Goal: Task Accomplishment & Management: Manage account settings

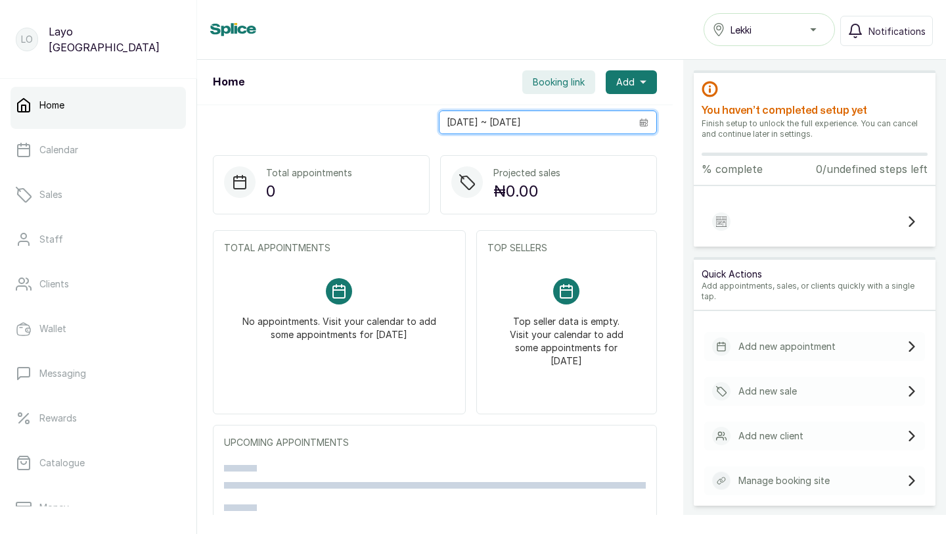
click at [524, 122] on input "16/08/2025 ~ 16/08/2025" at bounding box center [536, 122] width 192 height 22
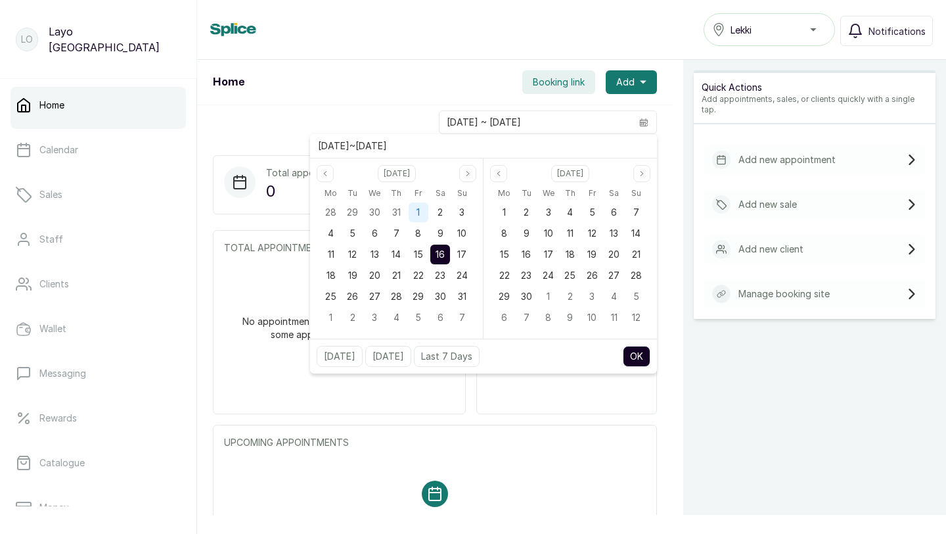
click at [415, 208] on div "1" at bounding box center [419, 212] width 20 height 20
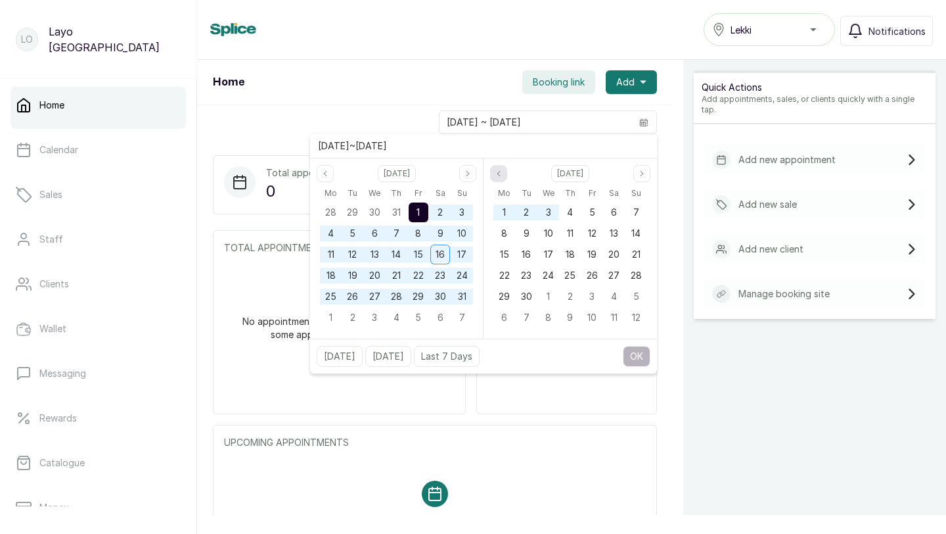
click at [495, 175] on icon "page previous" at bounding box center [499, 174] width 8 height 8
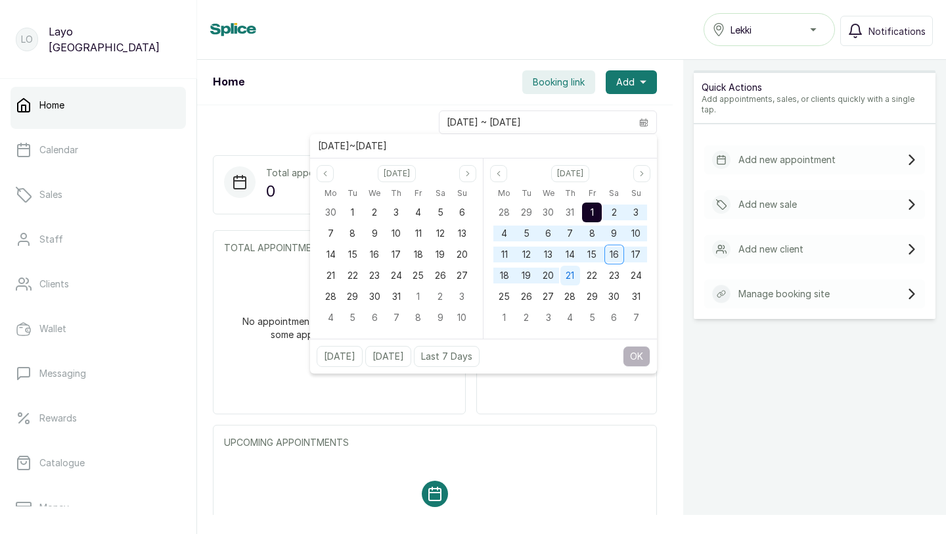
click at [566, 273] on span "21" at bounding box center [570, 274] width 9 height 11
click at [632, 346] on button "OK" at bounding box center [637, 356] width 28 height 21
type input "01/08/2025 ~ 21/08/2025"
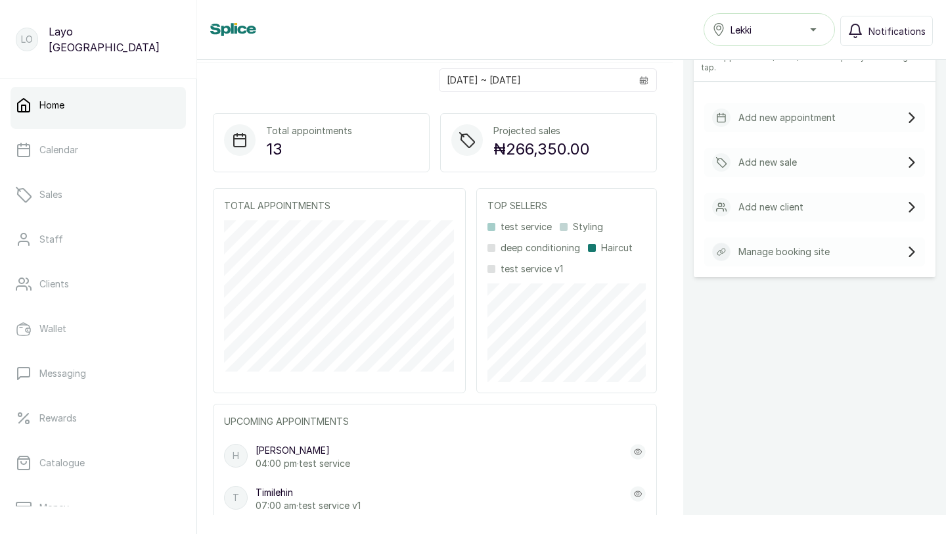
scroll to position [36, 0]
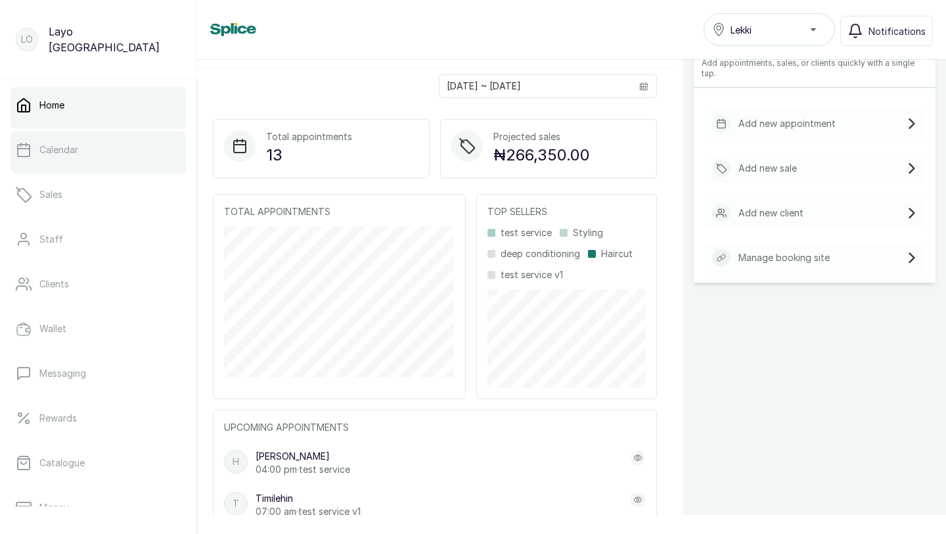
click at [89, 156] on link "Calendar" at bounding box center [98, 149] width 175 height 37
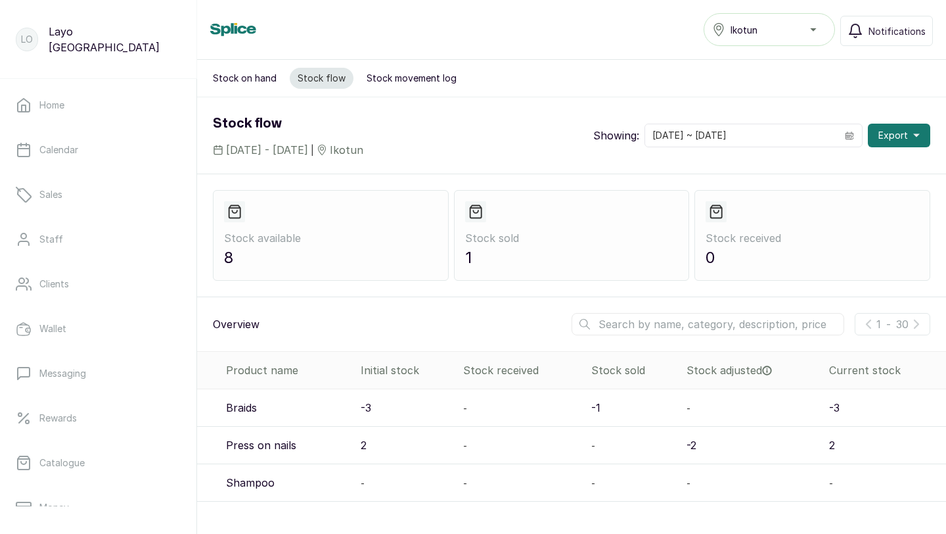
click at [396, 76] on button "Stock movement log" at bounding box center [412, 78] width 106 height 21
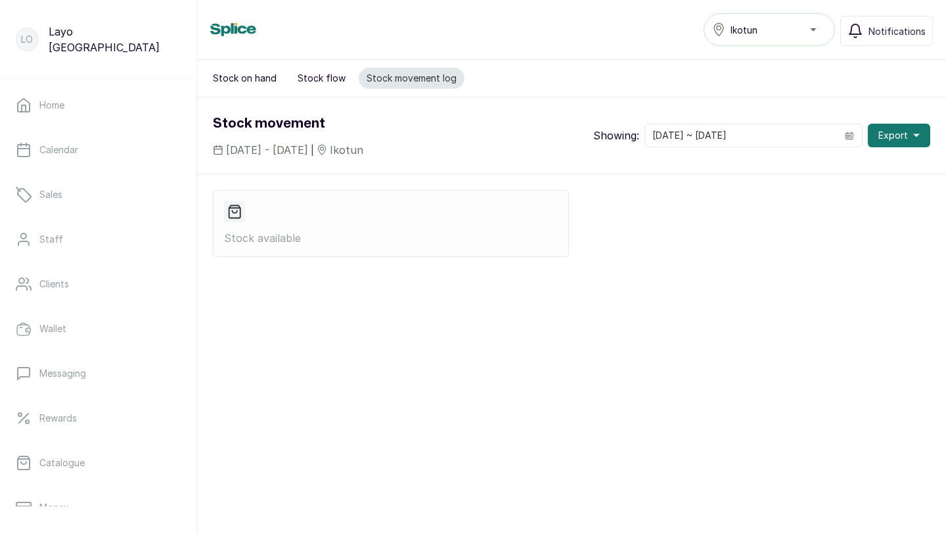
click at [254, 74] on button "Stock on hand" at bounding box center [245, 78] width 80 height 21
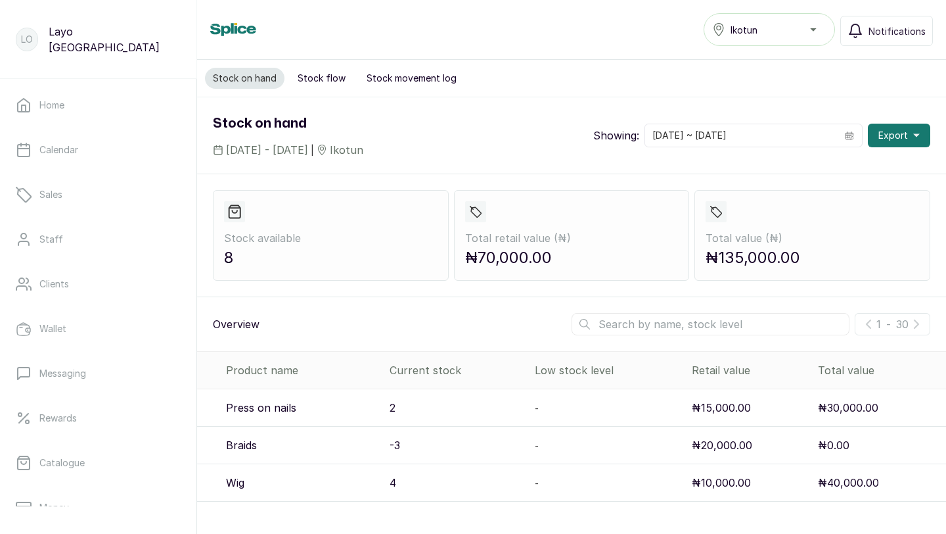
click at [810, 30] on div "Ikotun" at bounding box center [769, 30] width 114 height 16
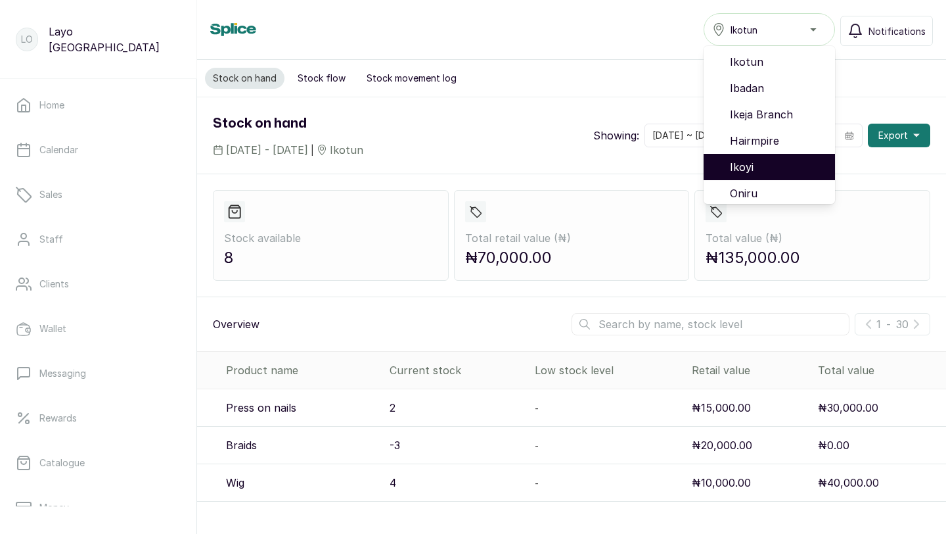
scroll to position [58, 0]
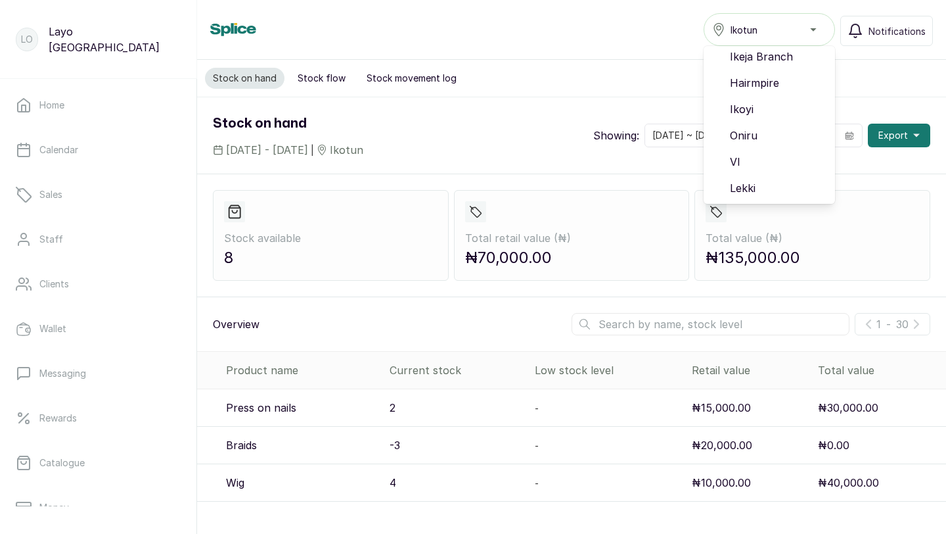
click at [585, 89] on div "Stock on hand Stock flow Stock movement log" at bounding box center [571, 78] width 749 height 37
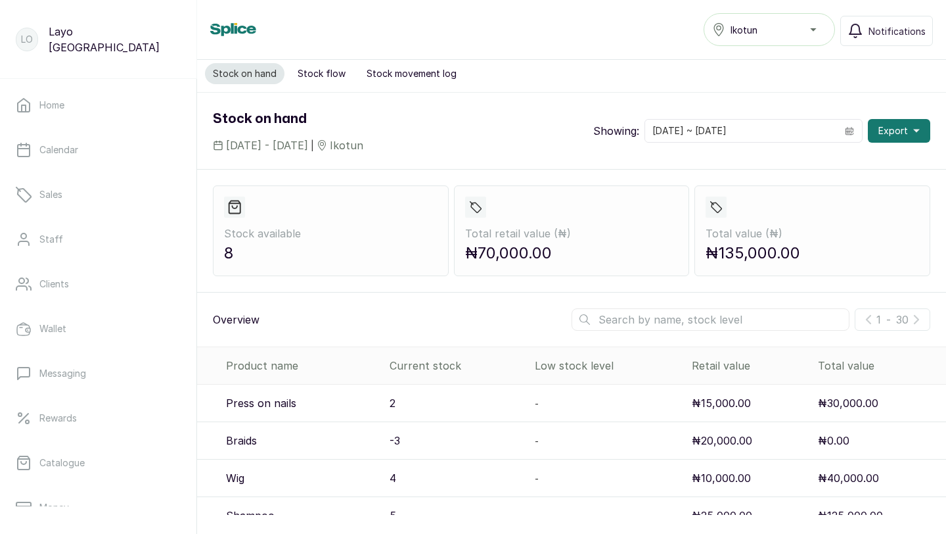
scroll to position [0, 0]
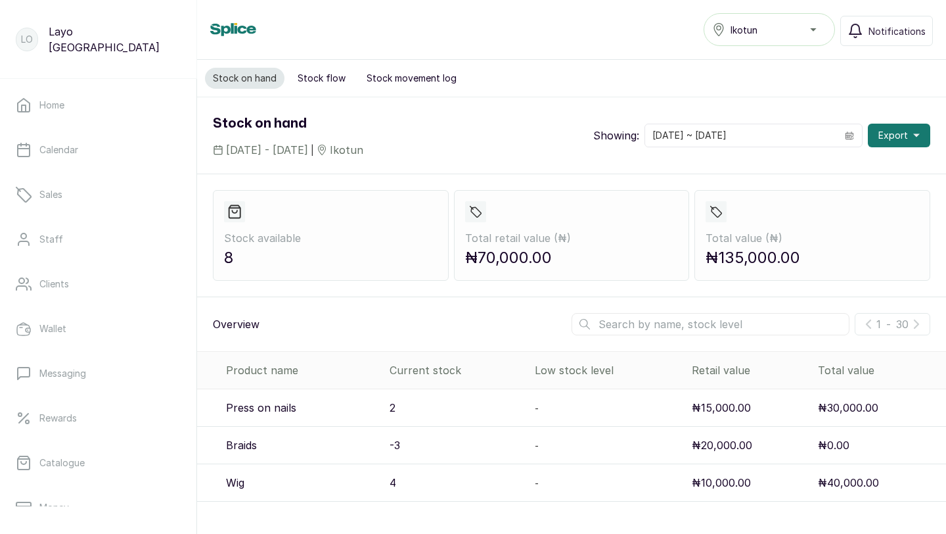
click at [306, 78] on button "Stock flow" at bounding box center [322, 78] width 64 height 21
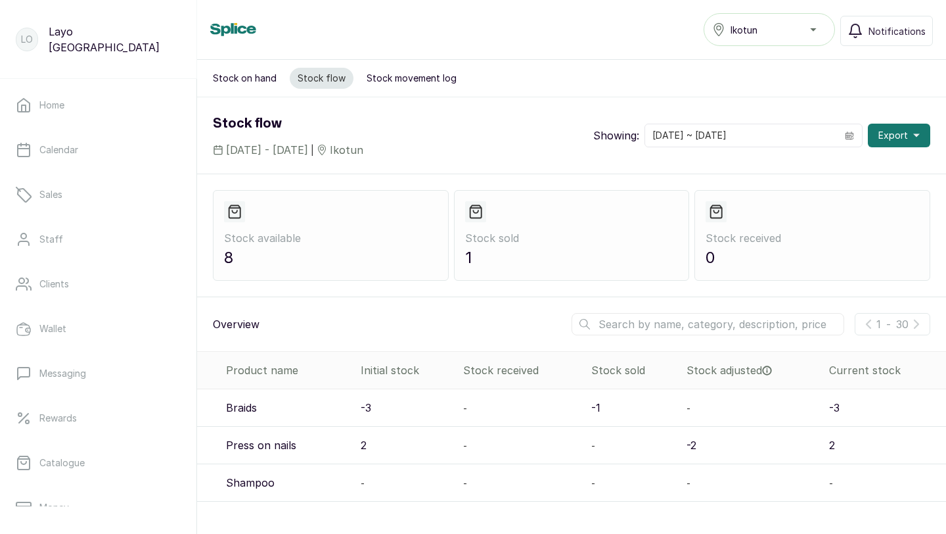
click at [758, 34] on span "Ikotun" at bounding box center [744, 30] width 27 height 14
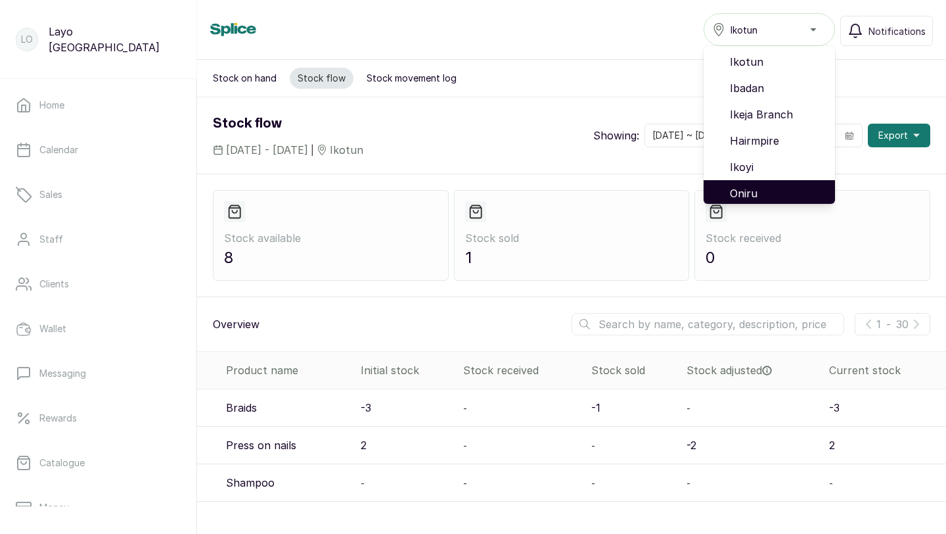
scroll to position [58, 0]
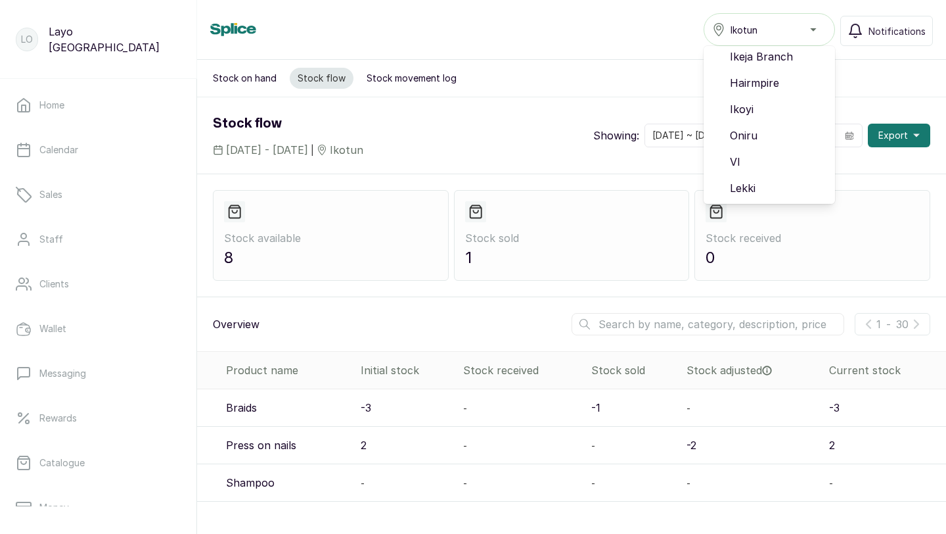
click at [776, 25] on div "Ikotun" at bounding box center [769, 30] width 114 height 16
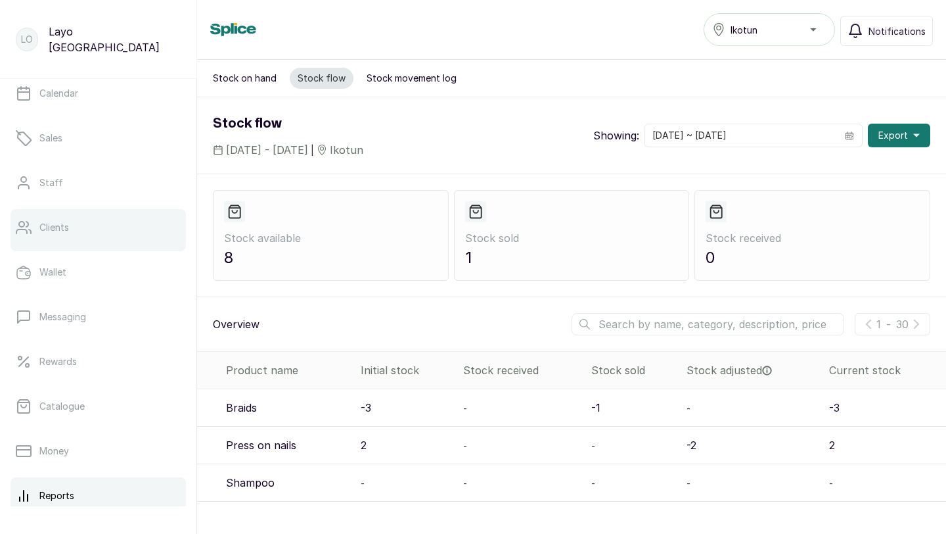
scroll to position [0, 0]
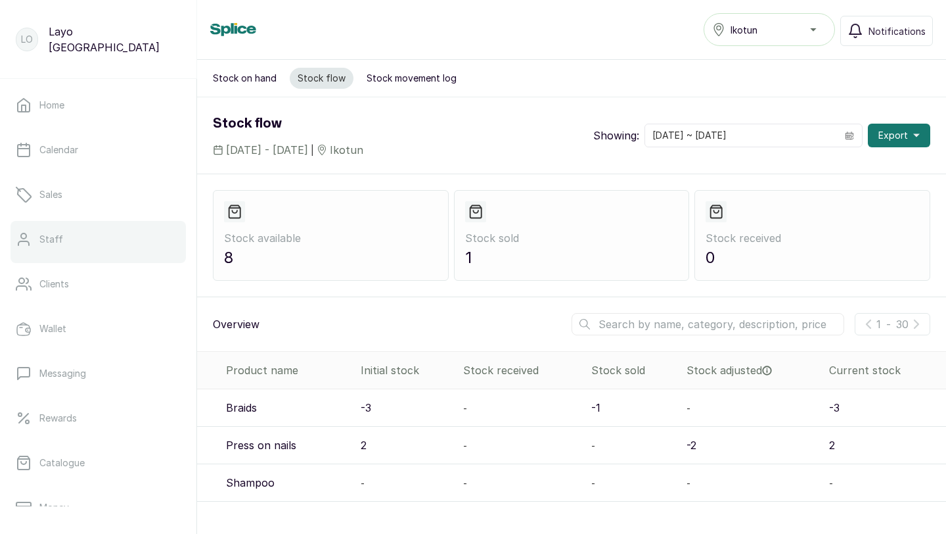
click at [114, 231] on link "Staff" at bounding box center [98, 239] width 175 height 37
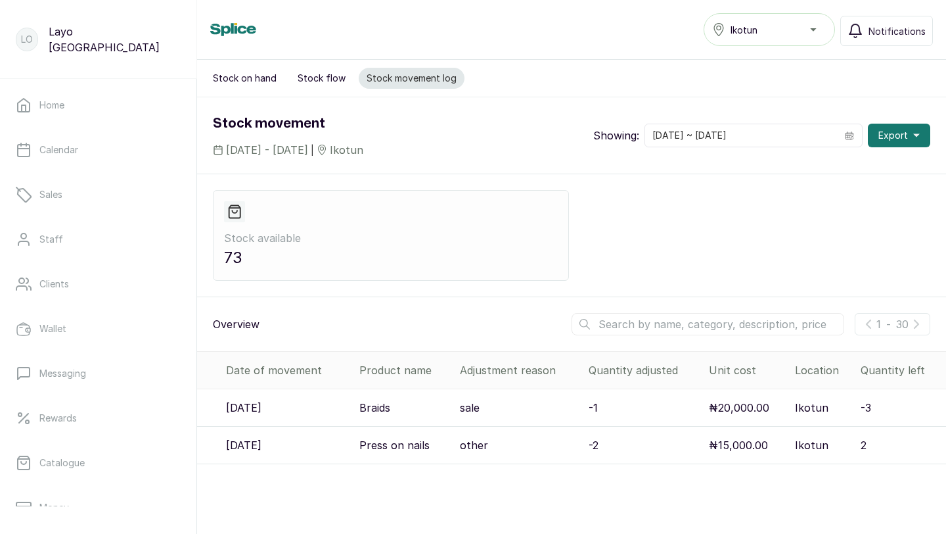
click at [233, 80] on button "Stock on hand" at bounding box center [245, 78] width 80 height 21
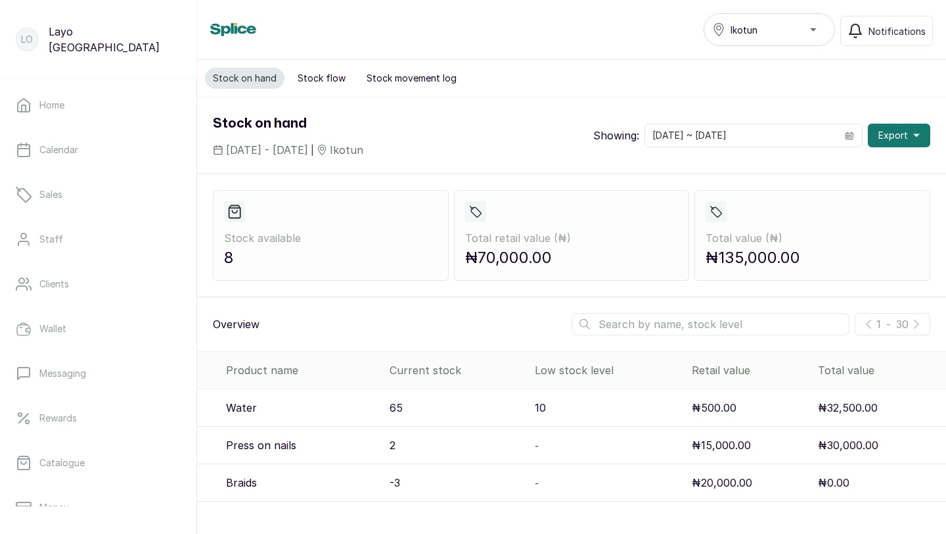
click at [308, 74] on button "Stock flow" at bounding box center [322, 78] width 64 height 21
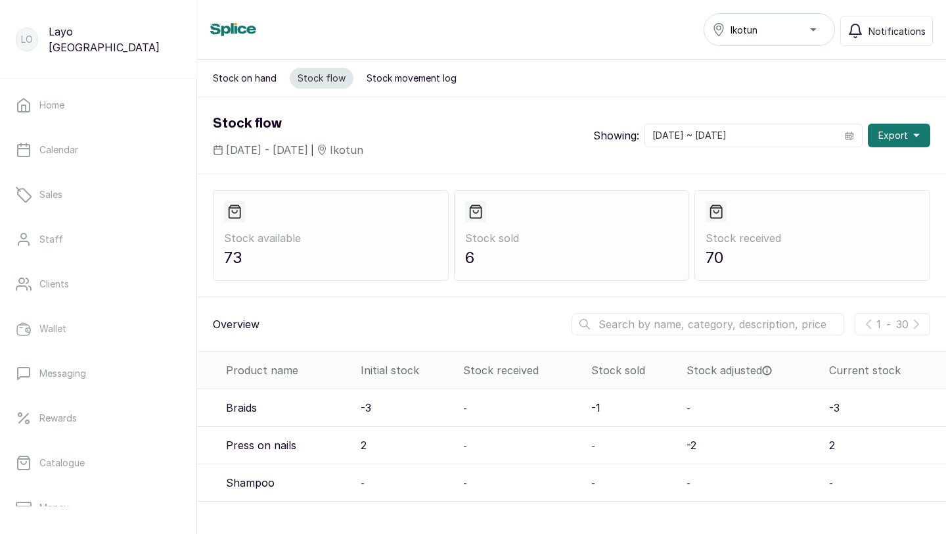
click at [434, 77] on button "Stock movement log" at bounding box center [412, 78] width 106 height 21
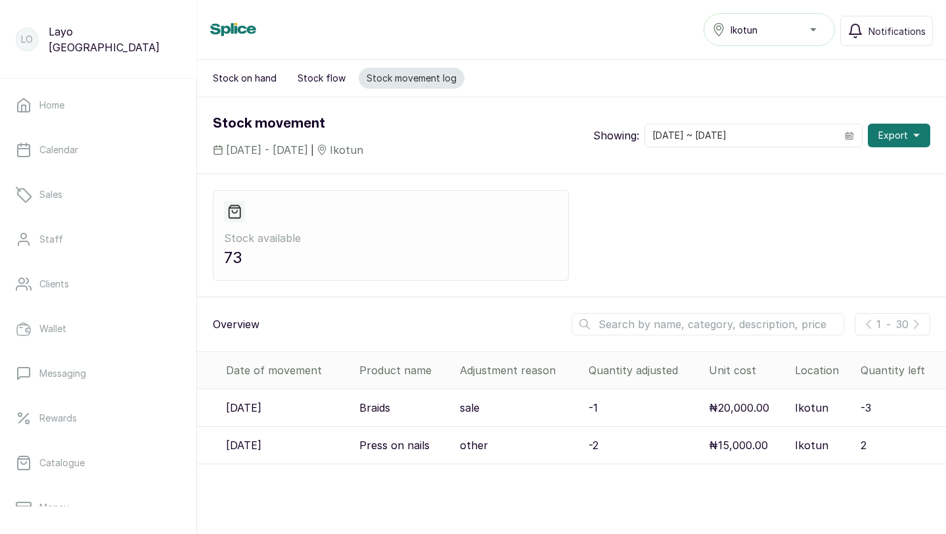
scroll to position [2, 0]
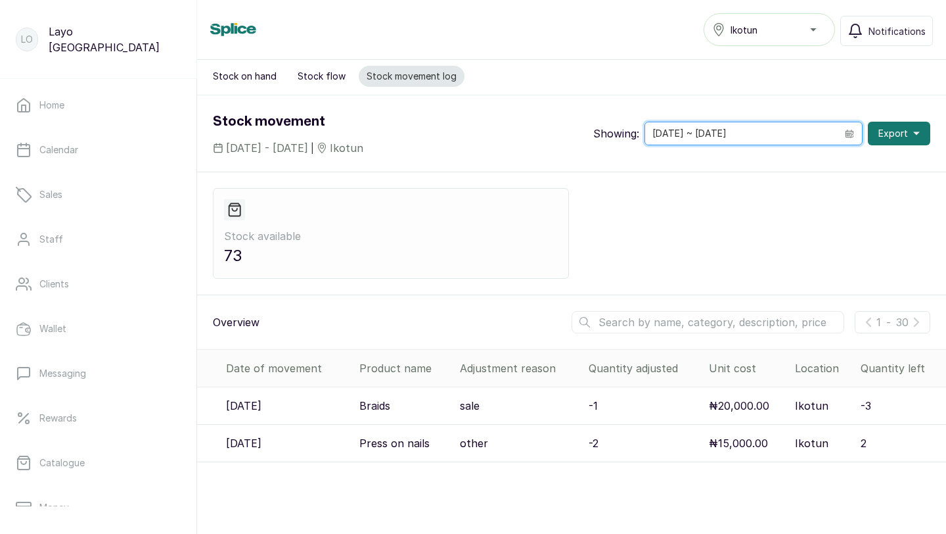
click at [720, 131] on input "[DATE] ~ [DATE]" at bounding box center [741, 133] width 192 height 22
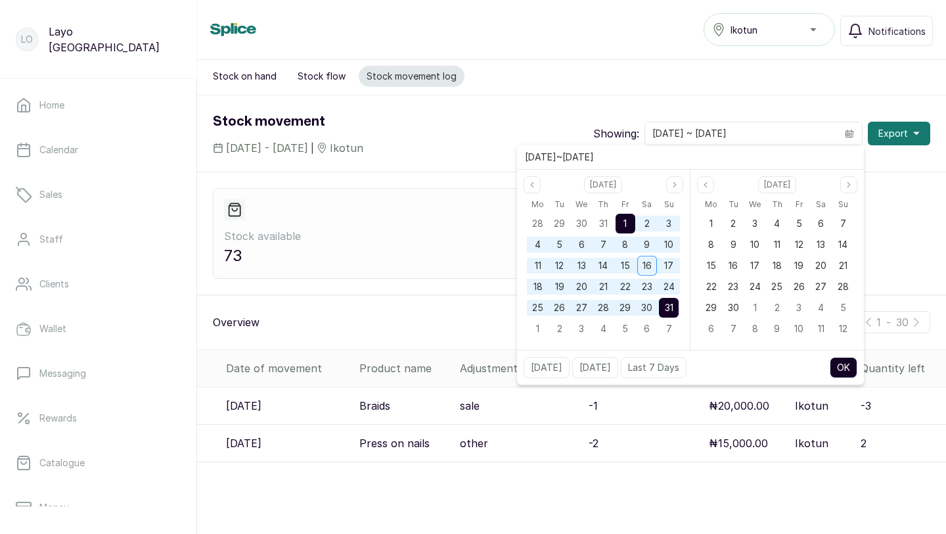
click at [624, 219] on span "1" at bounding box center [625, 223] width 3 height 11
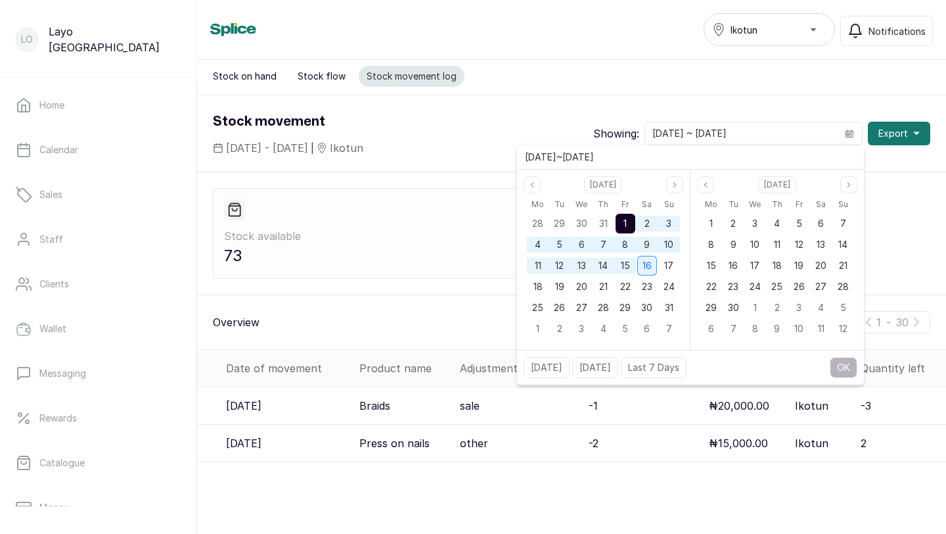
click at [651, 269] on span "16" at bounding box center [647, 265] width 9 height 11
click at [845, 370] on button "OK" at bounding box center [844, 367] width 28 height 21
type input "[DATE] ~ [DATE]"
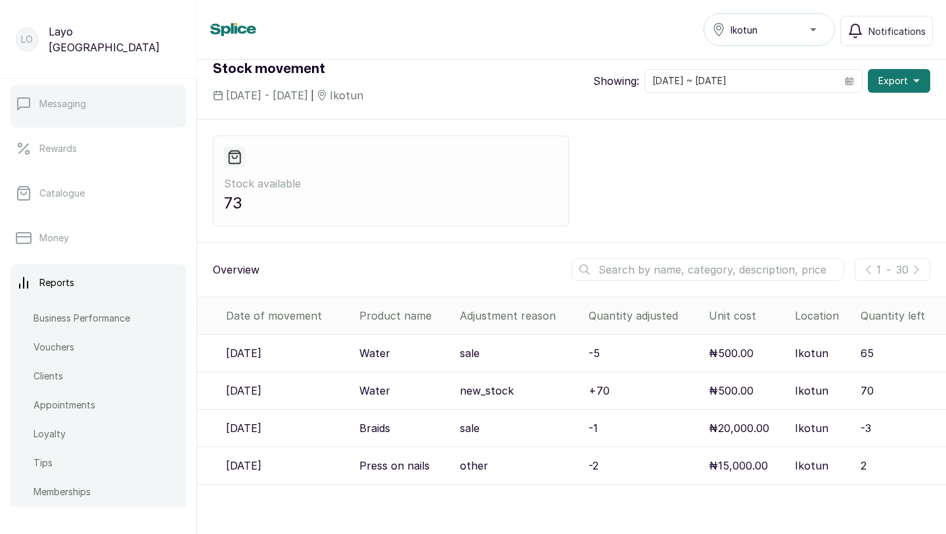
scroll to position [495, 0]
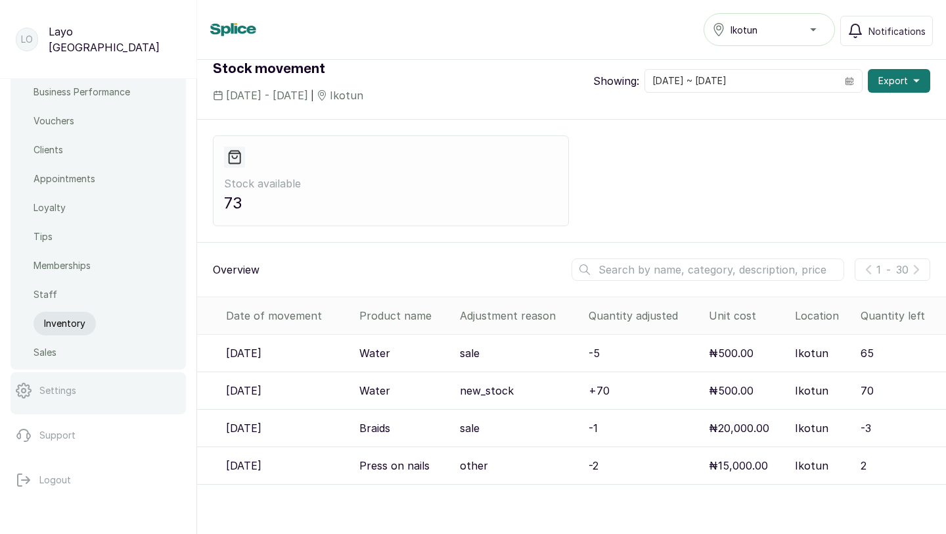
click at [64, 394] on p "Settings" at bounding box center [57, 390] width 37 height 13
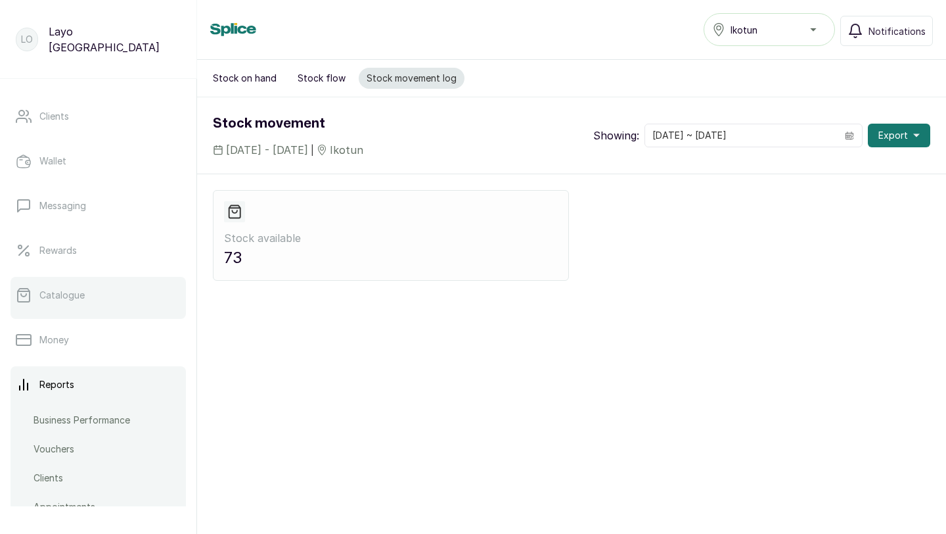
scroll to position [495, 0]
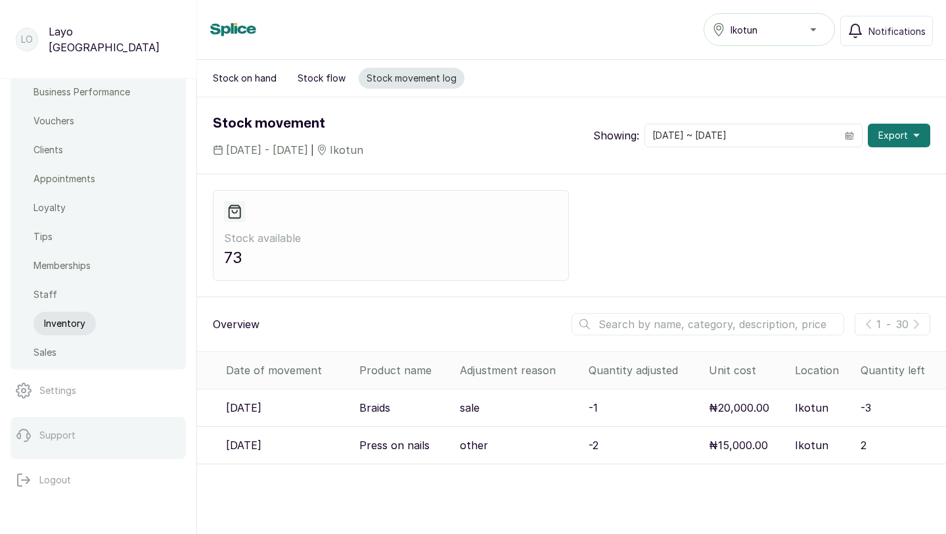
click at [78, 438] on link "Support" at bounding box center [98, 435] width 175 height 37
